Goal: Find specific page/section: Find specific page/section

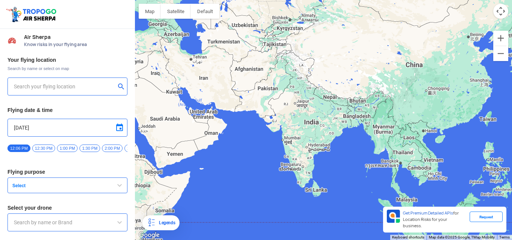
type input "Lookout VTOL_Tactical"
click at [107, 86] on input "text" at bounding box center [65, 86] width 102 height 9
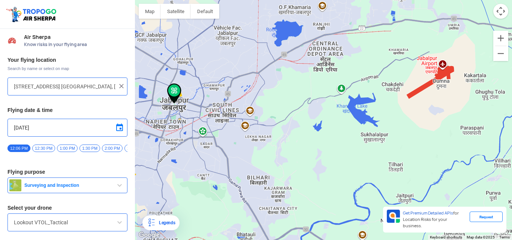
drag, startPoint x: 398, startPoint y: 127, endPoint x: 314, endPoint y: 133, distance: 83.8
click at [314, 133] on div "To navigate, press the arrow keys." at bounding box center [323, 120] width 377 height 240
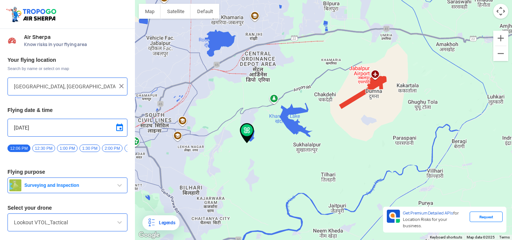
drag, startPoint x: 364, startPoint y: 115, endPoint x: 287, endPoint y: 138, distance: 79.9
click at [287, 138] on div "To navigate, press the arrow keys." at bounding box center [323, 120] width 377 height 240
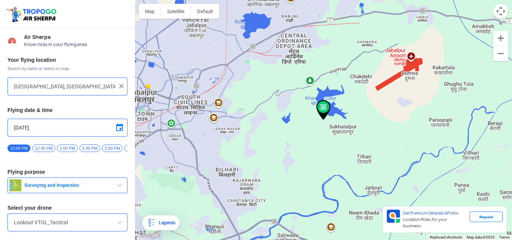
click at [287, 138] on div "To navigate, press the arrow keys." at bounding box center [323, 120] width 377 height 240
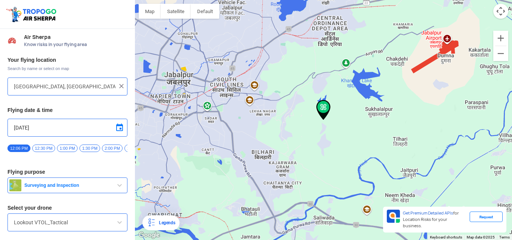
click at [287, 138] on div "To navigate, press the arrow keys." at bounding box center [323, 120] width 377 height 240
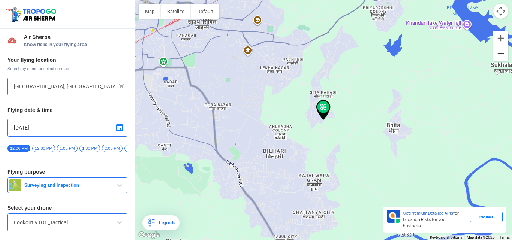
click at [502, 55] on button "Zoom out" at bounding box center [500, 53] width 15 height 15
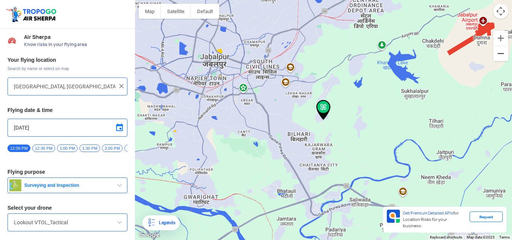
click at [502, 55] on button "Zoom out" at bounding box center [500, 53] width 15 height 15
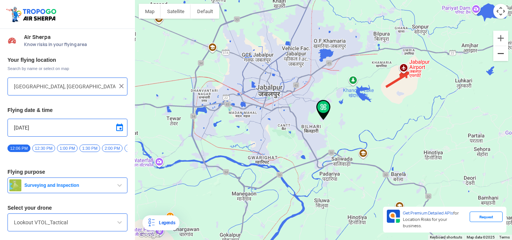
click at [503, 53] on button "Zoom out" at bounding box center [500, 53] width 15 height 15
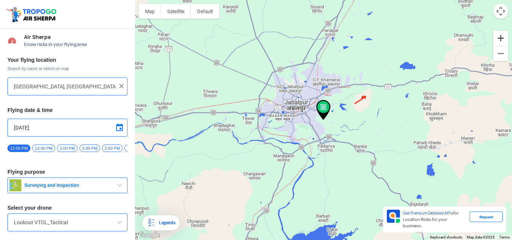
click at [501, 39] on button "Zoom in" at bounding box center [500, 38] width 15 height 15
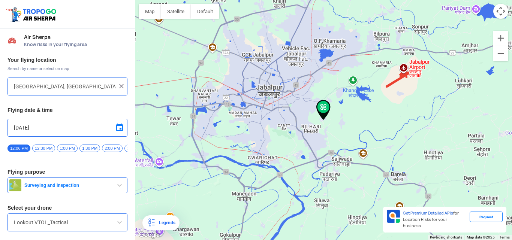
click at [400, 77] on div "To navigate, press the arrow keys." at bounding box center [323, 120] width 377 height 240
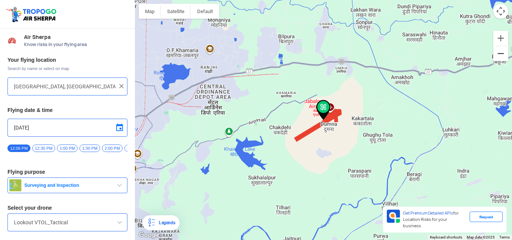
click at [501, 52] on button "Zoom out" at bounding box center [500, 53] width 15 height 15
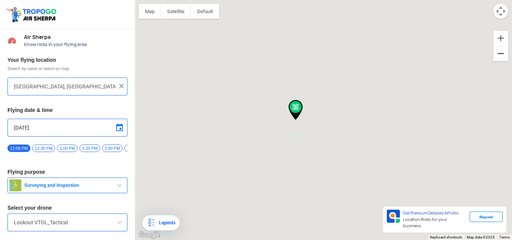
type input "[GEOGRAPHIC_DATA], [GEOGRAPHIC_DATA], [GEOGRAPHIC_DATA], [GEOGRAPHIC_DATA]"
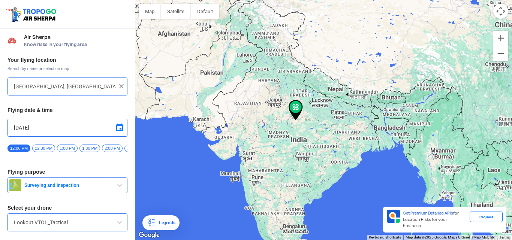
click at [106, 87] on input "[GEOGRAPHIC_DATA], [GEOGRAPHIC_DATA], [GEOGRAPHIC_DATA], [GEOGRAPHIC_DATA]" at bounding box center [65, 86] width 102 height 9
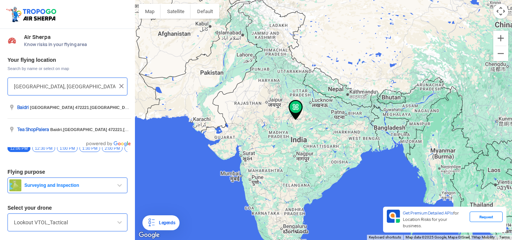
click at [33, 87] on input "[GEOGRAPHIC_DATA], [GEOGRAPHIC_DATA], [GEOGRAPHIC_DATA], [GEOGRAPHIC_DATA]" at bounding box center [65, 86] width 102 height 9
click at [14, 87] on input "[GEOGRAPHIC_DATA], [GEOGRAPHIC_DATA], [GEOGRAPHIC_DATA], [GEOGRAPHIC_DATA]" at bounding box center [65, 86] width 102 height 9
drag, startPoint x: 15, startPoint y: 88, endPoint x: 43, endPoint y: 90, distance: 28.6
click at [43, 90] on input "[GEOGRAPHIC_DATA], [GEOGRAPHIC_DATA], [GEOGRAPHIC_DATA], [GEOGRAPHIC_DATA]" at bounding box center [65, 86] width 102 height 9
click at [82, 92] on div "[GEOGRAPHIC_DATA], [GEOGRAPHIC_DATA], [GEOGRAPHIC_DATA], [GEOGRAPHIC_DATA]" at bounding box center [67, 87] width 120 height 18
